Goal: Task Accomplishment & Management: Complete application form

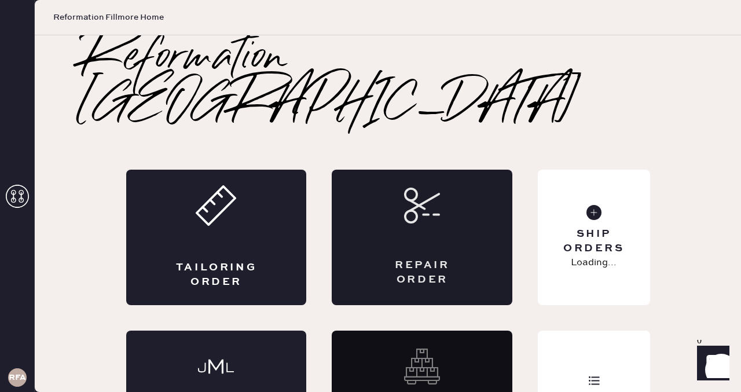
click at [416, 197] on div "Repair Order" at bounding box center [422, 238] width 181 height 136
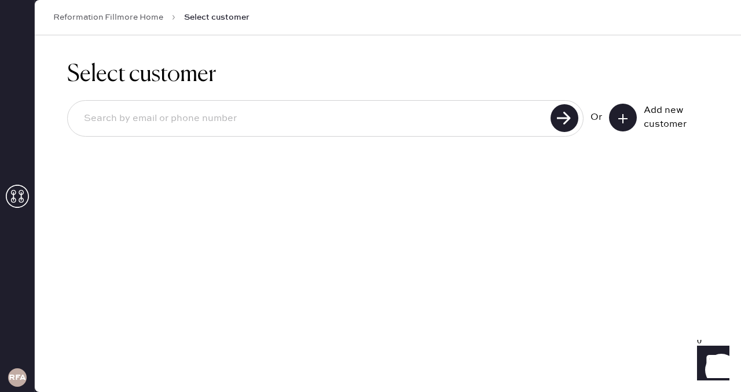
click at [188, 112] on input at bounding box center [311, 118] width 473 height 27
click at [558, 123] on use at bounding box center [565, 118] width 28 height 28
click at [124, 120] on input "2015886534" at bounding box center [311, 118] width 473 height 27
type input "2015880534"
click at [569, 129] on use at bounding box center [565, 118] width 28 height 28
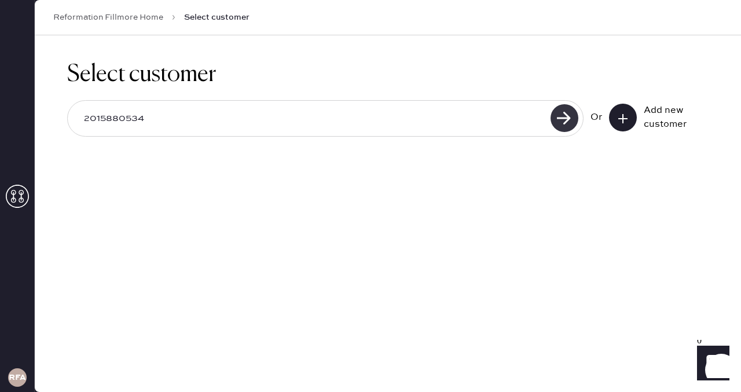
click at [562, 118] on use at bounding box center [565, 118] width 28 height 28
click at [114, 120] on input "2015880534" at bounding box center [311, 118] width 473 height 27
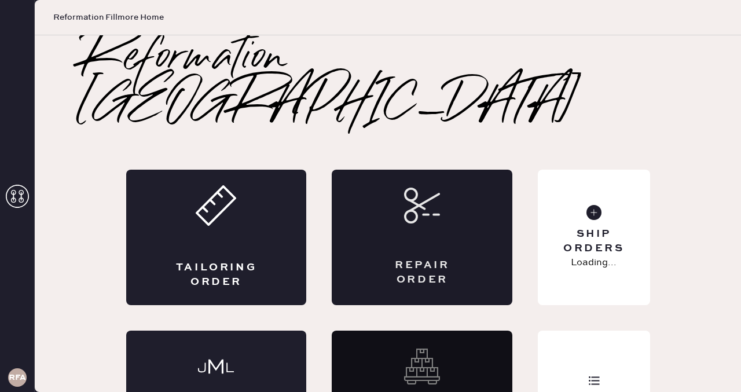
click at [448, 242] on div "Repair Order" at bounding box center [422, 238] width 181 height 136
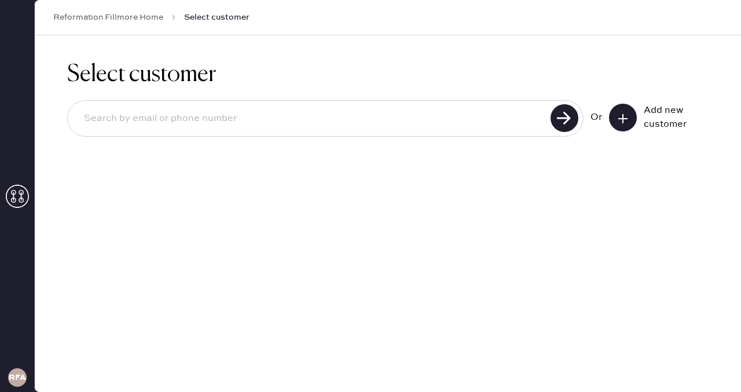
click at [368, 127] on input at bounding box center [311, 118] width 473 height 27
click at [559, 116] on use at bounding box center [565, 118] width 28 height 28
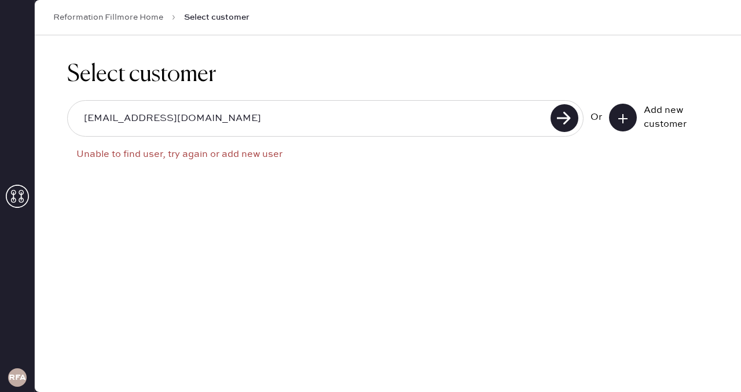
click at [86, 116] on input "[EMAIL_ADDRESS][DOMAIN_NAME]" at bounding box center [311, 118] width 473 height 27
type input "[EMAIL_ADDRESS][DOMAIN_NAME]"
click at [560, 118] on use at bounding box center [565, 118] width 28 height 28
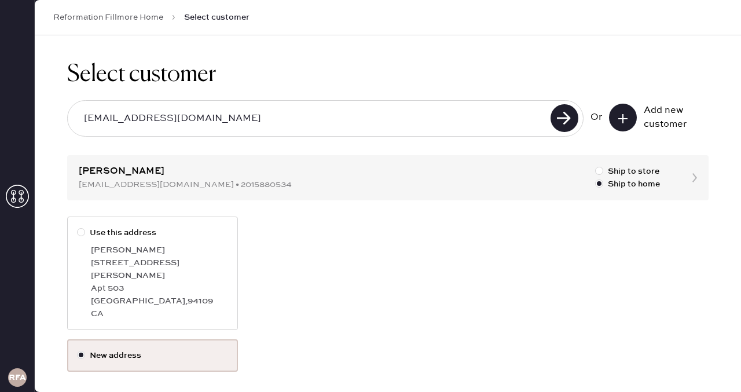
click at [88, 235] on div at bounding box center [83, 232] width 13 height 13
click at [78, 227] on input "Use this address" at bounding box center [77, 226] width 1 height 1
radio input "true"
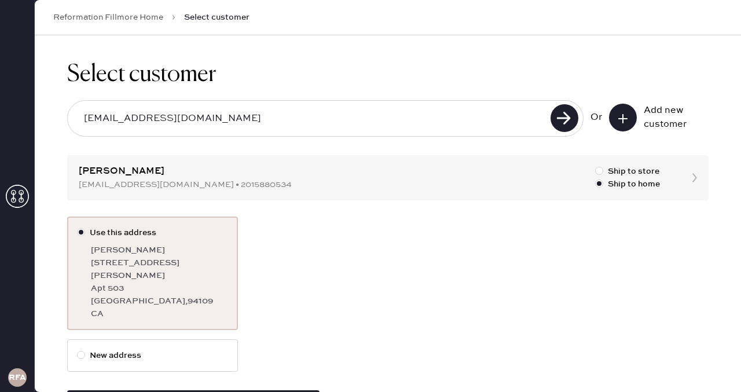
scroll to position [39, 0]
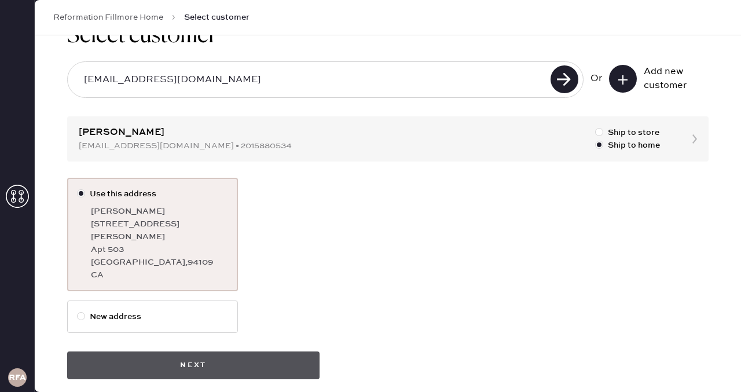
click at [220, 352] on button "Next" at bounding box center [193, 366] width 253 height 28
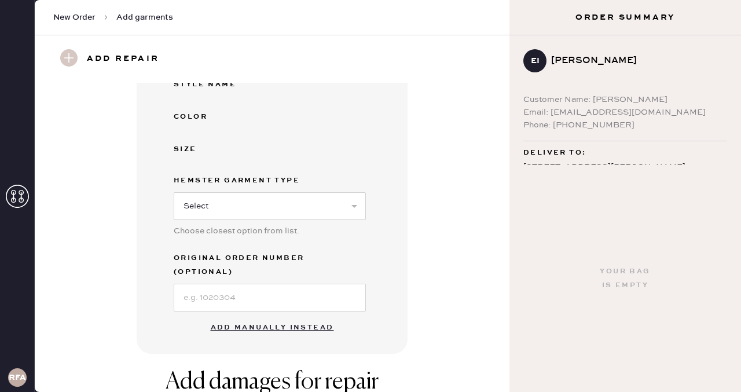
click at [262, 317] on button "Add manually instead" at bounding box center [272, 327] width 137 height 23
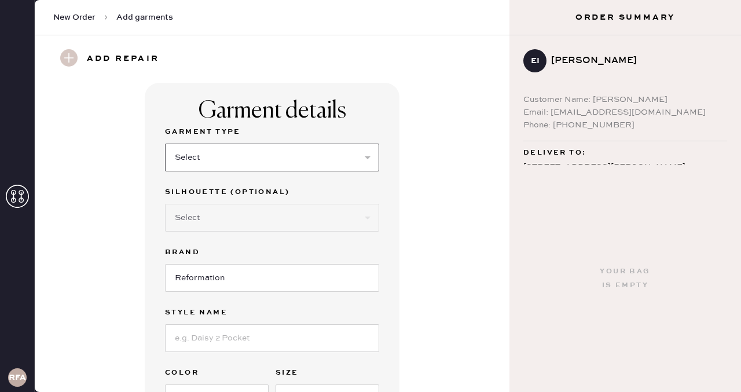
click at [204, 160] on select "Select Basic Skirt Jeans Leggings Pants Shorts Basic Sleeved Dress Basic Sleeve…" at bounding box center [272, 158] width 214 height 28
select select "2"
click at [165, 144] on select "Select Basic Skirt Jeans Leggings Pants Shorts Basic Sleeved Dress Basic Sleeve…" at bounding box center [272, 158] width 214 height 28
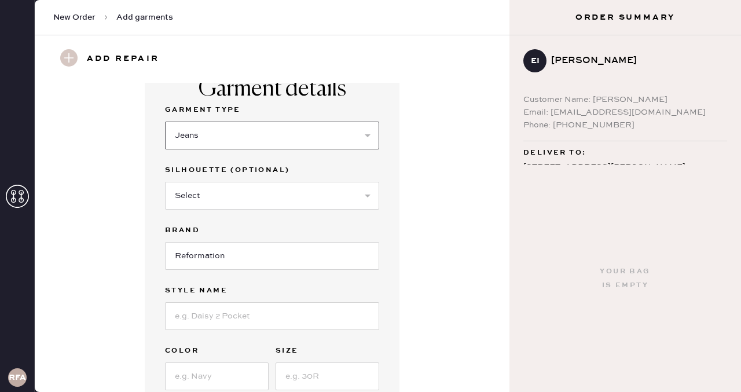
scroll to position [38, 0]
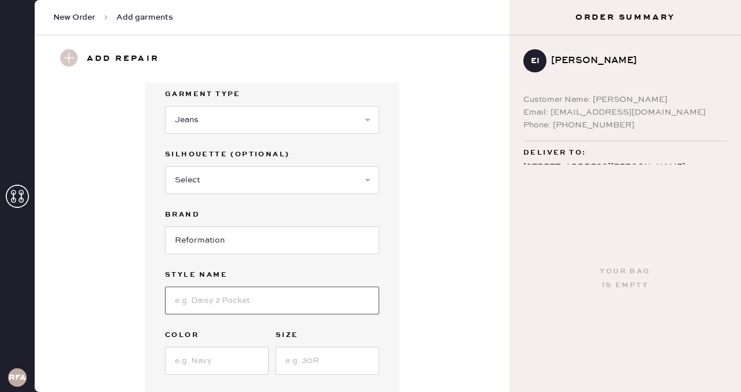
click at [208, 305] on input at bounding box center [272, 301] width 214 height 28
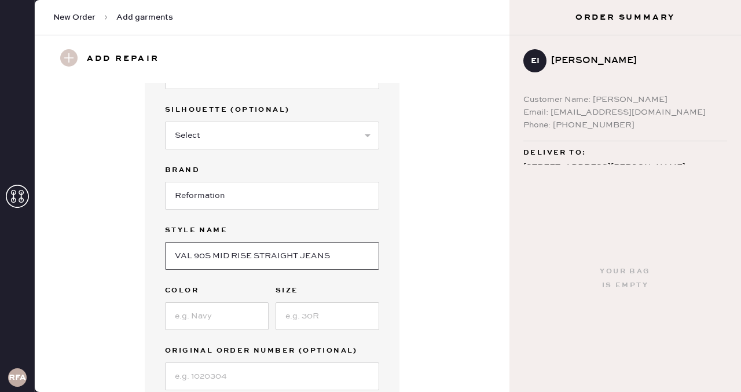
type input "VAL 90S MID RISE STRAIGHT JEANS"
type input "FIOR DI LATTE"
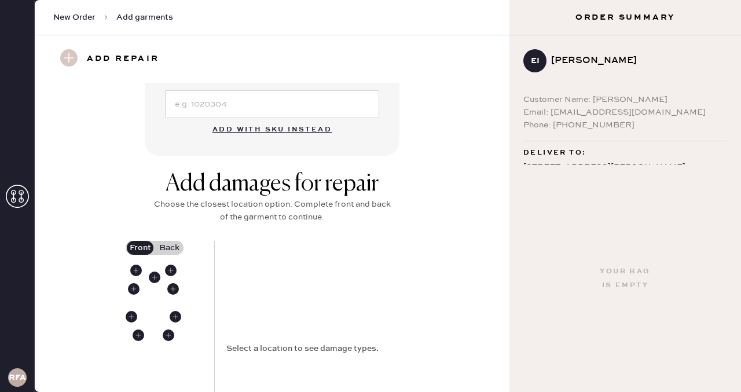
scroll to position [409, 0]
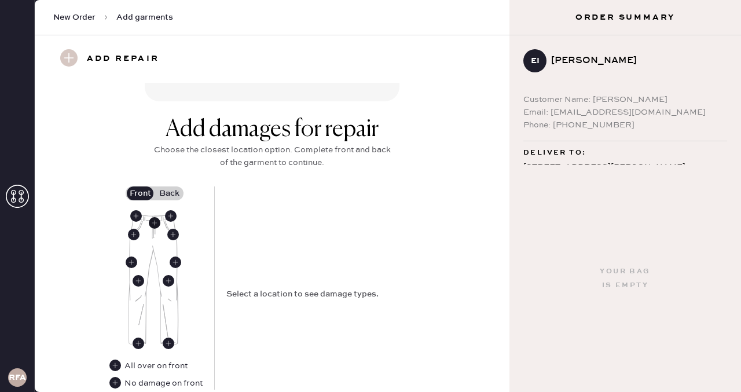
type input "24"
click at [158, 221] on use at bounding box center [155, 223] width 12 height 12
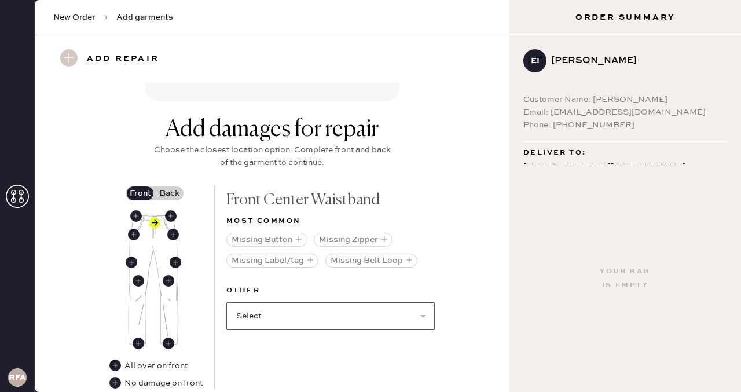
click at [320, 323] on select "Select Broken / Ripped Hem Broken Beads Broken Belt Loop Broken Button Broken E…" at bounding box center [330, 316] width 209 height 28
select select "1740"
click at [226, 302] on select "Select Broken / Ripped Hem Broken Beads Broken Belt Loop Broken Button Broken E…" at bounding box center [330, 316] width 209 height 28
select select
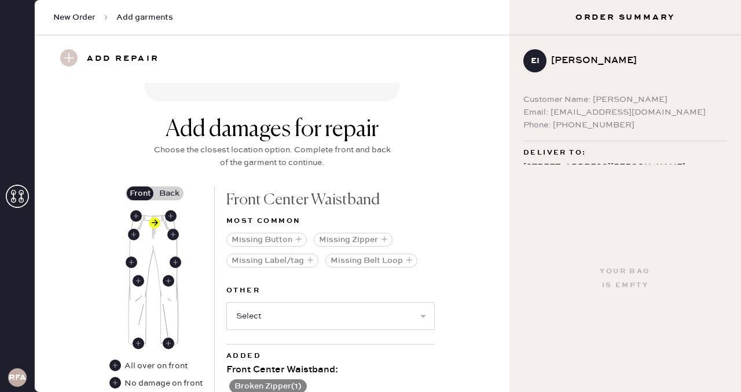
click at [465, 256] on div "Add damages for repair Choose the closest location option. Complete front and b…" at bounding box center [272, 296] width 433 height 361
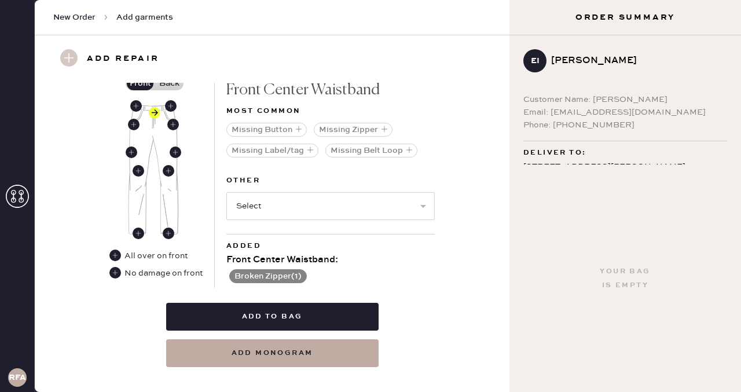
scroll to position [520, 0]
click at [172, 84] on label "Back" at bounding box center [169, 83] width 29 height 14
click at [169, 83] on input "Back" at bounding box center [169, 83] width 0 height 0
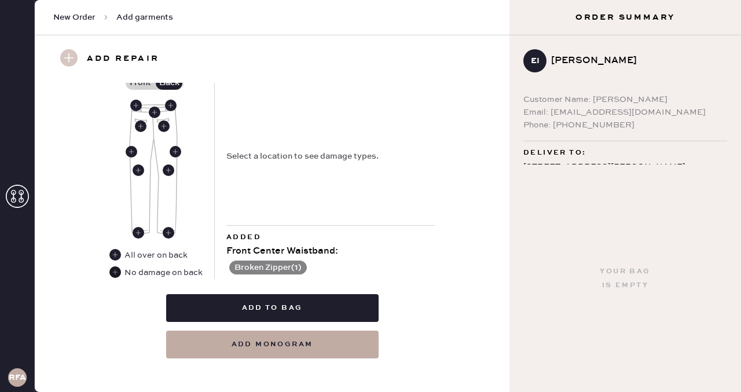
click at [117, 271] on use at bounding box center [115, 272] width 12 height 12
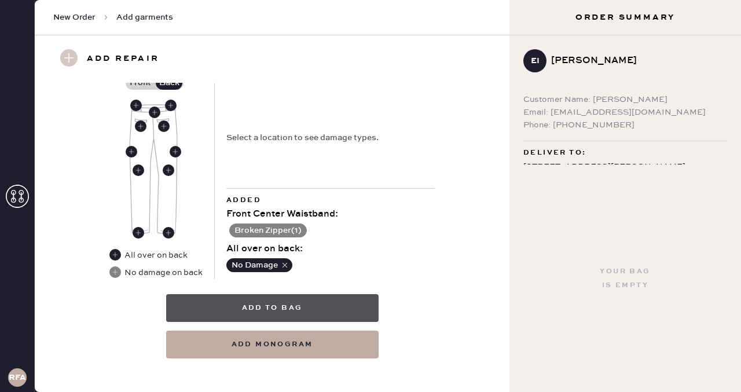
click at [247, 308] on button "Add to bag" at bounding box center [272, 308] width 213 height 28
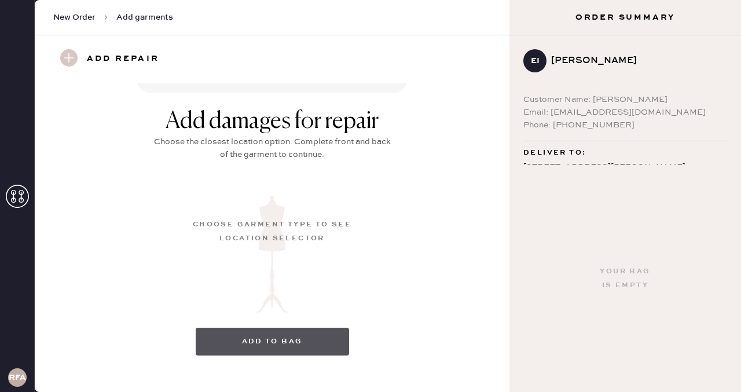
scroll to position [178, 0]
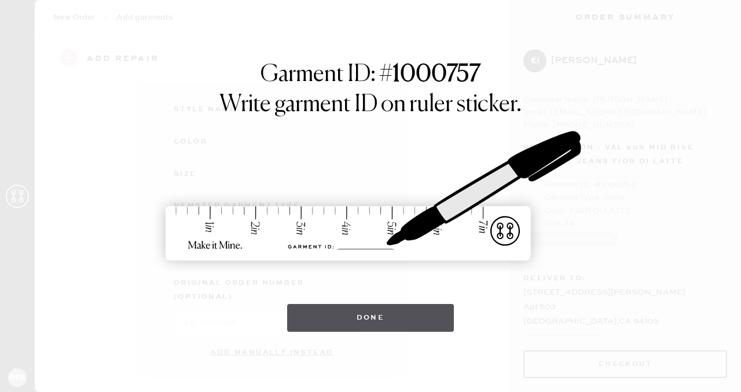
click at [374, 325] on button "Done" at bounding box center [370, 318] width 167 height 28
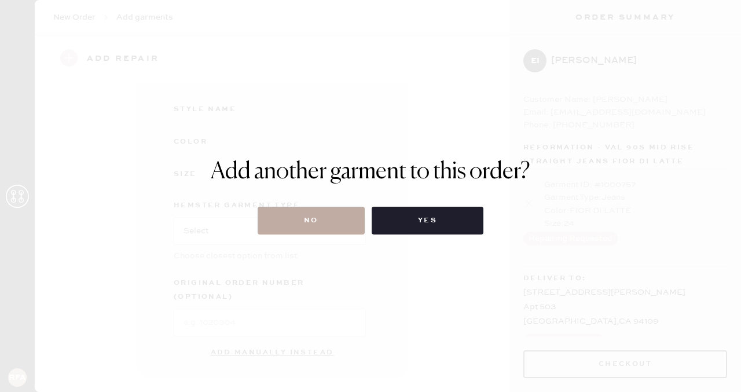
click at [295, 218] on button "No" at bounding box center [311, 221] width 107 height 28
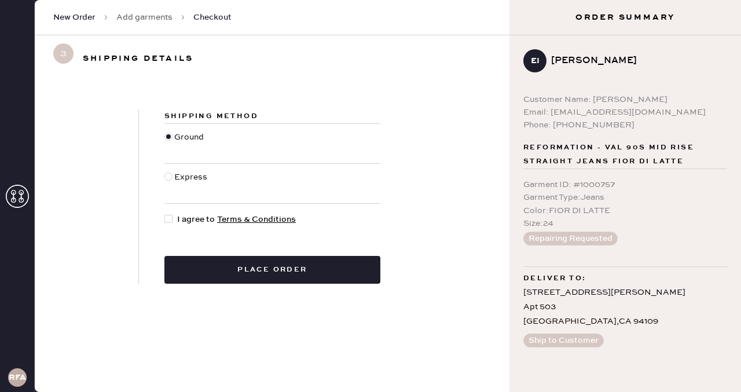
click at [165, 177] on div at bounding box center [169, 177] width 8 height 8
click at [165, 171] on input "Express" at bounding box center [165, 171] width 1 height 1
radio input "true"
click at [170, 216] on div at bounding box center [169, 219] width 8 height 8
click at [165, 214] on input "I agree to Terms & Conditions" at bounding box center [165, 213] width 1 height 1
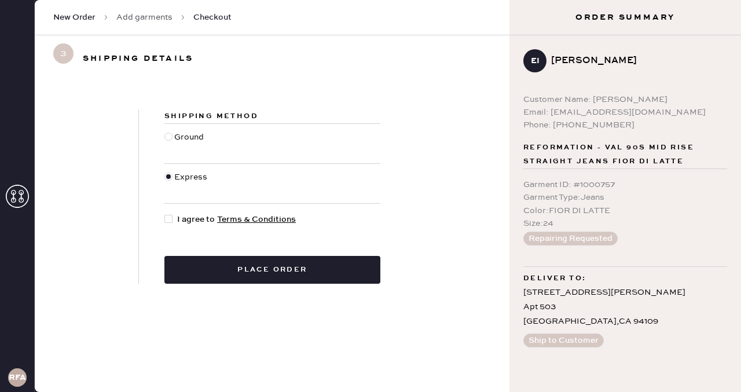
checkbox input "true"
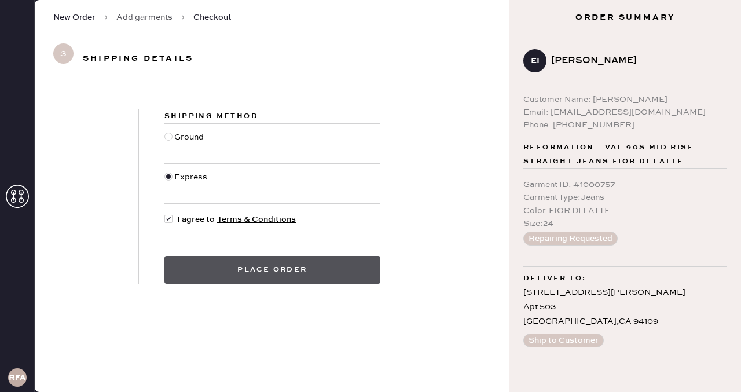
click at [198, 257] on button "Place order" at bounding box center [273, 270] width 216 height 28
